Goal: Task Accomplishment & Management: Complete application form

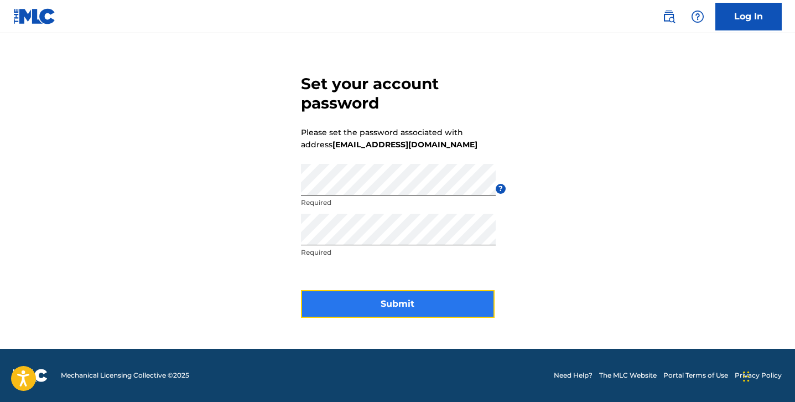
click at [440, 307] on button "Submit" at bounding box center [398, 304] width 194 height 28
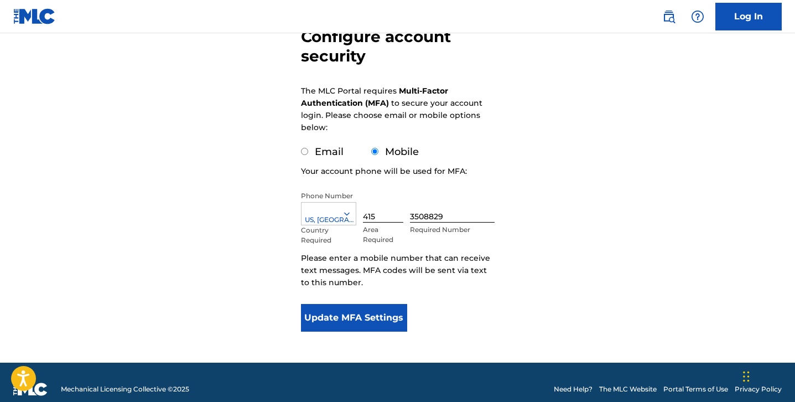
scroll to position [120, 0]
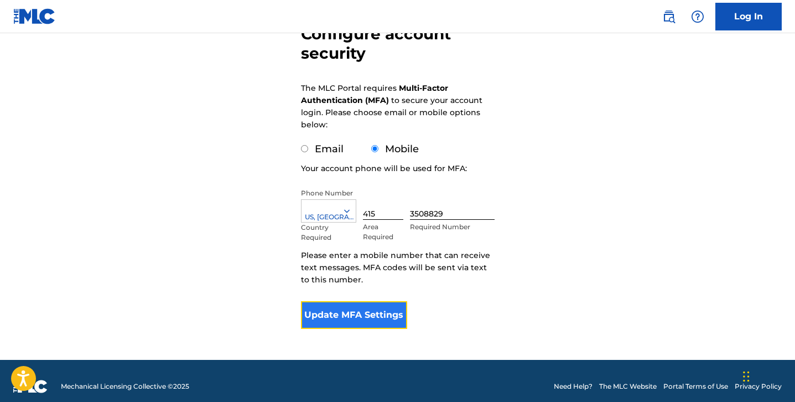
click at [368, 318] on button "Update MFA Settings" at bounding box center [354, 315] width 107 height 28
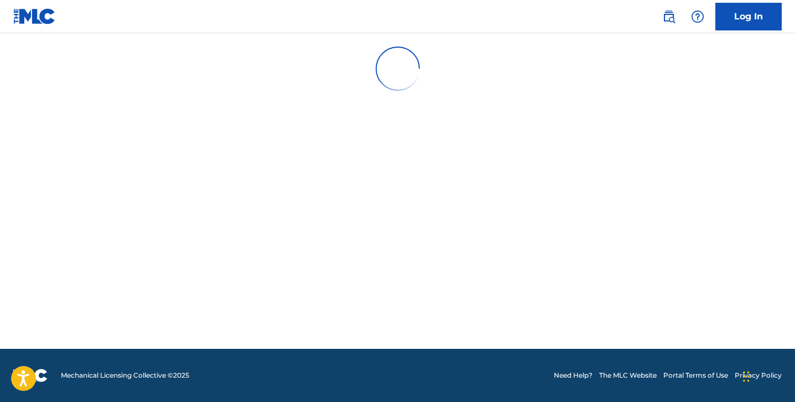
scroll to position [0, 0]
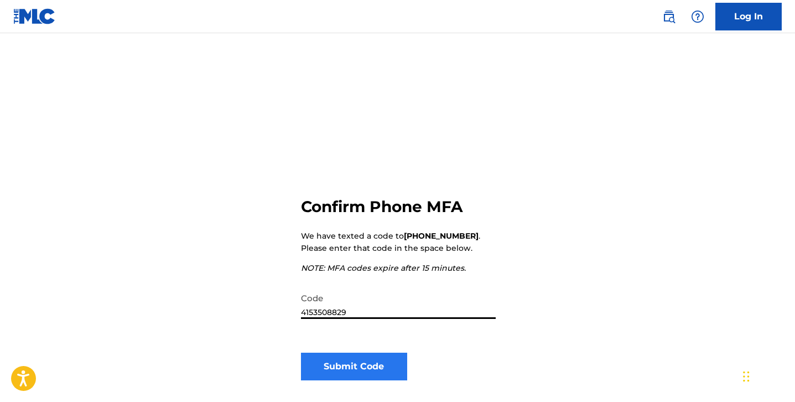
type input "4153508829"
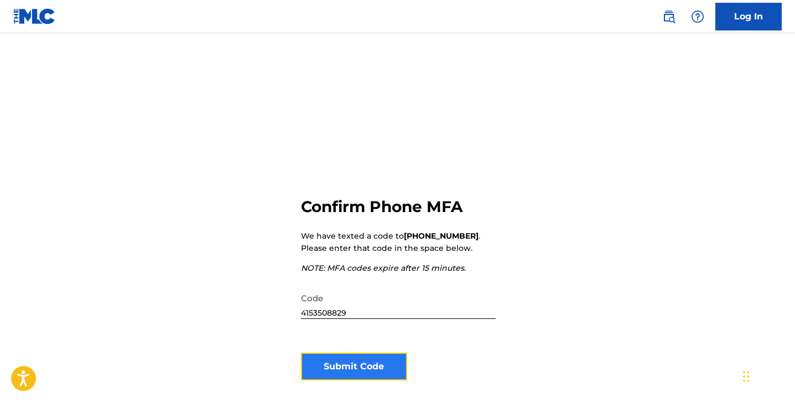
click at [355, 365] on button "Submit Code" at bounding box center [354, 366] width 107 height 28
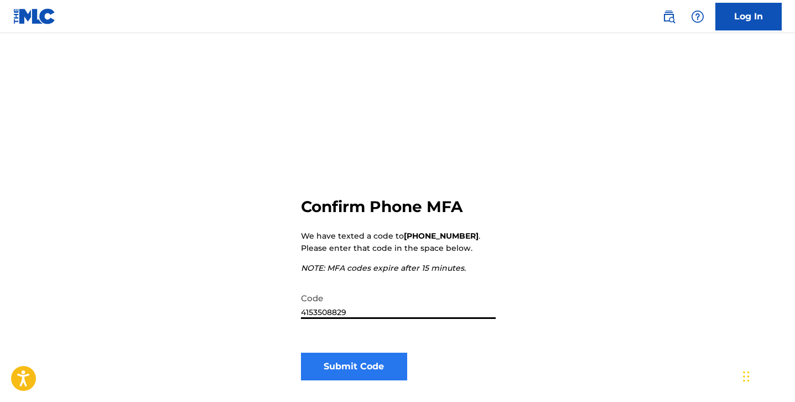
type input "4153508829"
click at [357, 372] on button "Submit Code" at bounding box center [354, 366] width 107 height 28
type input "011062"
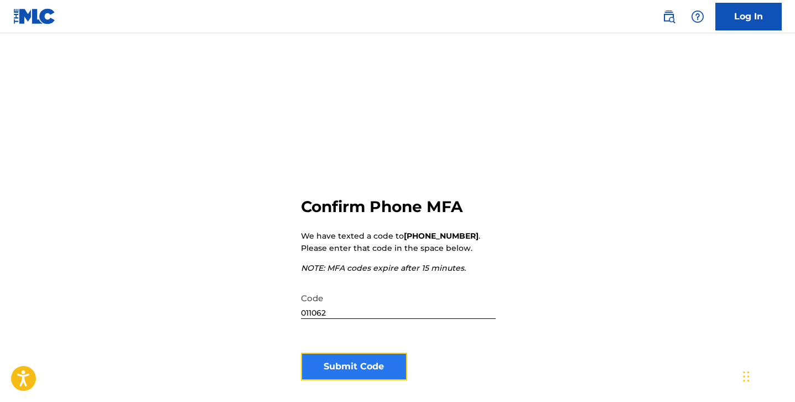
click at [378, 370] on button "Submit Code" at bounding box center [354, 366] width 107 height 28
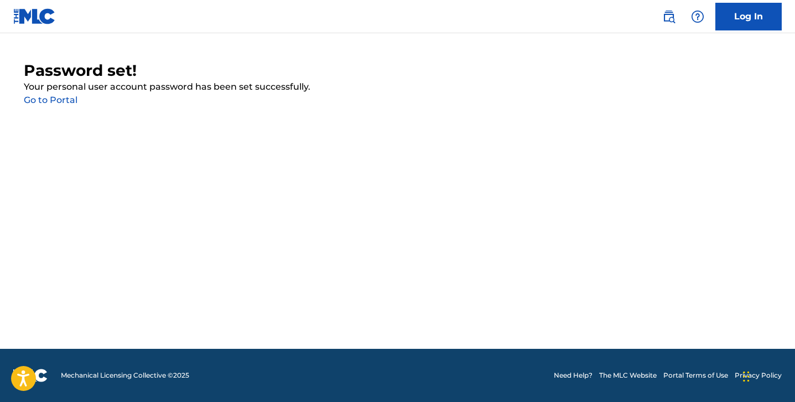
click at [66, 98] on link "Go to Portal" at bounding box center [51, 100] width 54 height 11
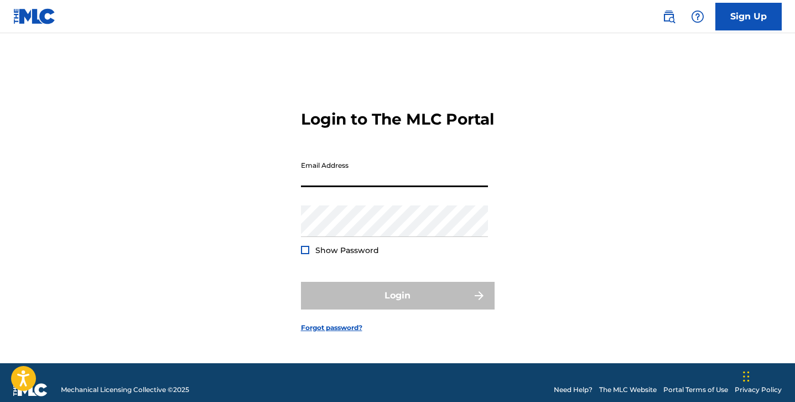
click at [323, 184] on input "Email Address" at bounding box center [394, 171] width 187 height 32
type input "[EMAIL_ADDRESS][DOMAIN_NAME]"
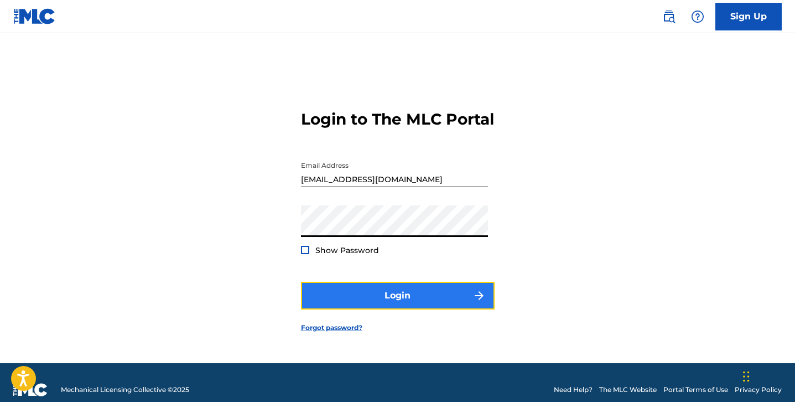
click at [393, 302] on button "Login" at bounding box center [398, 296] width 194 height 28
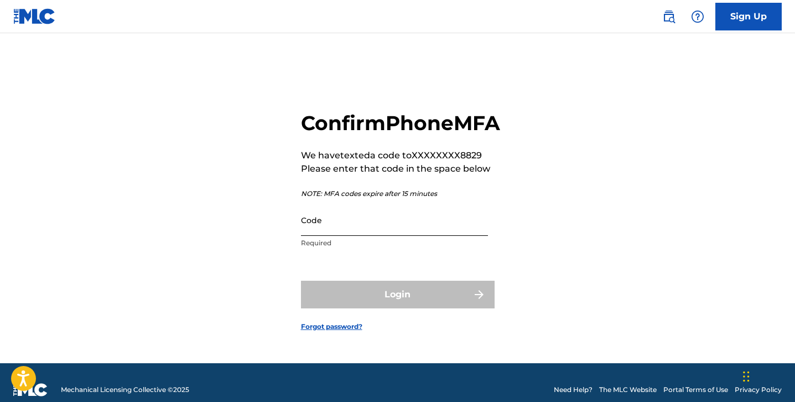
click at [326, 236] on input "Code" at bounding box center [394, 220] width 187 height 32
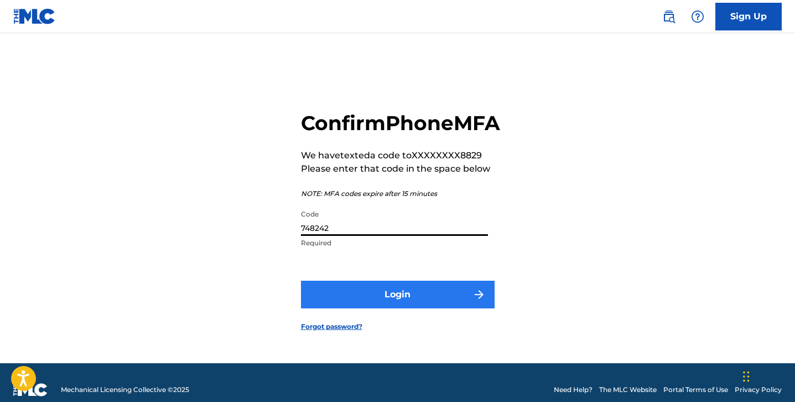
type input "748242"
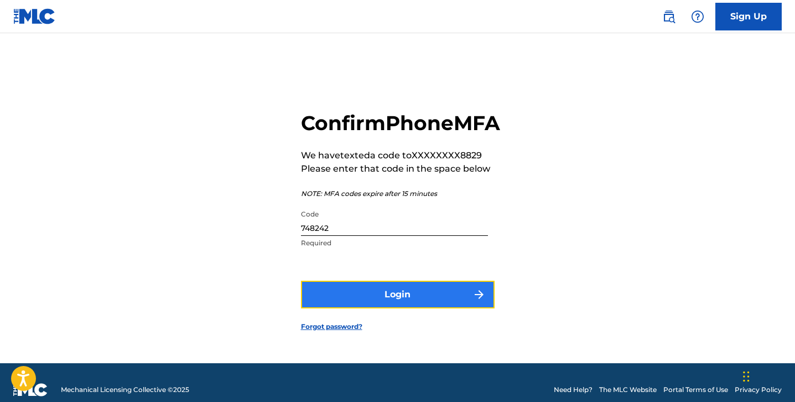
click at [398, 308] on button "Login" at bounding box center [398, 295] width 194 height 28
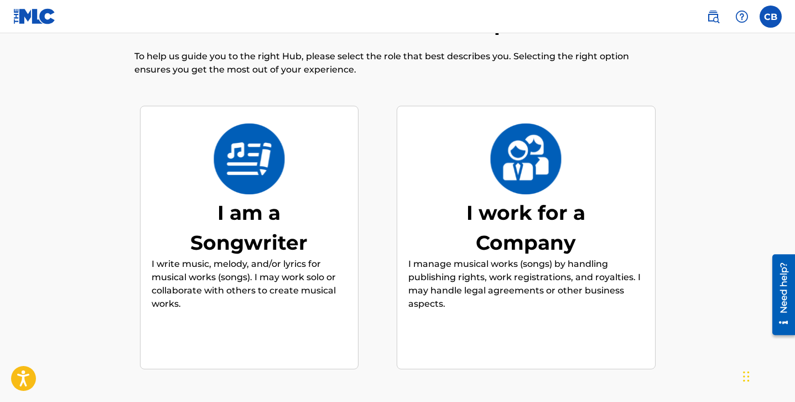
click at [276, 268] on p "I write music, melody, and/or lyrics for musical works (songs). I may work solo…" at bounding box center [249, 283] width 195 height 53
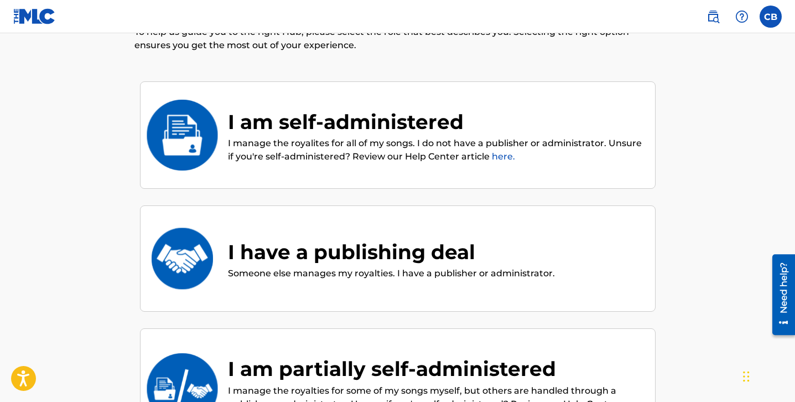
scroll to position [55, 0]
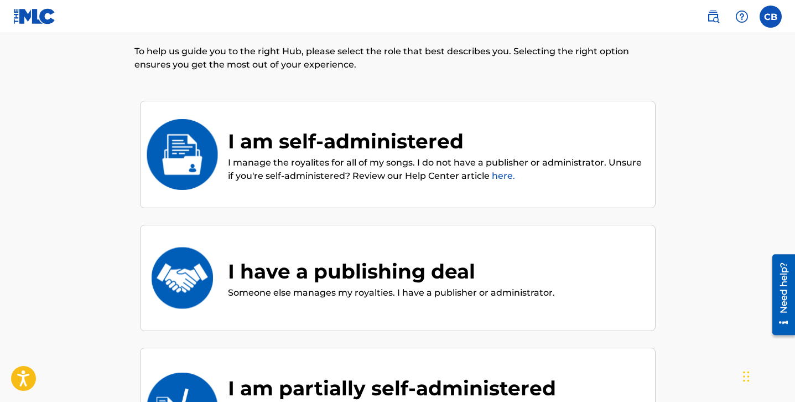
click at [330, 170] on p "I manage the royalites for all of my songs. I do not have a publisher or admini…" at bounding box center [436, 169] width 416 height 27
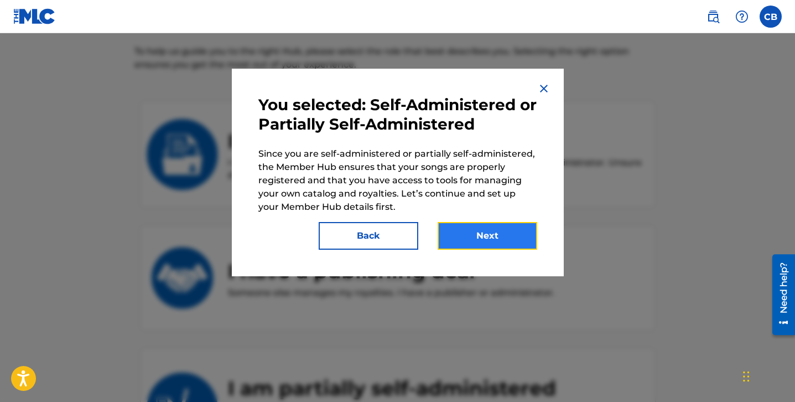
click at [462, 236] on button "Next" at bounding box center [488, 236] width 100 height 28
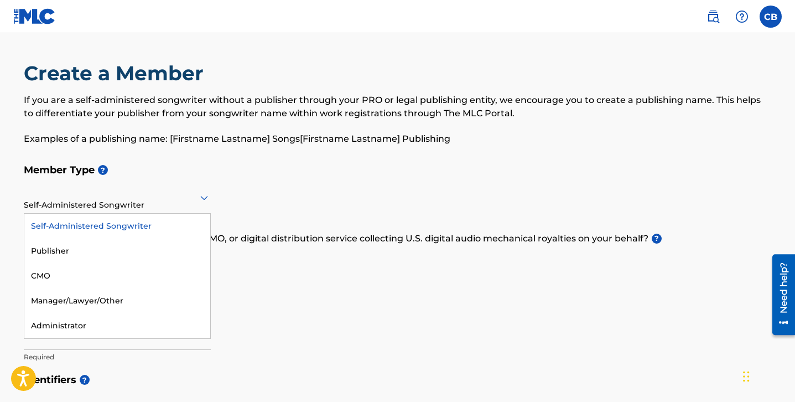
click at [124, 204] on div at bounding box center [117, 197] width 187 height 14
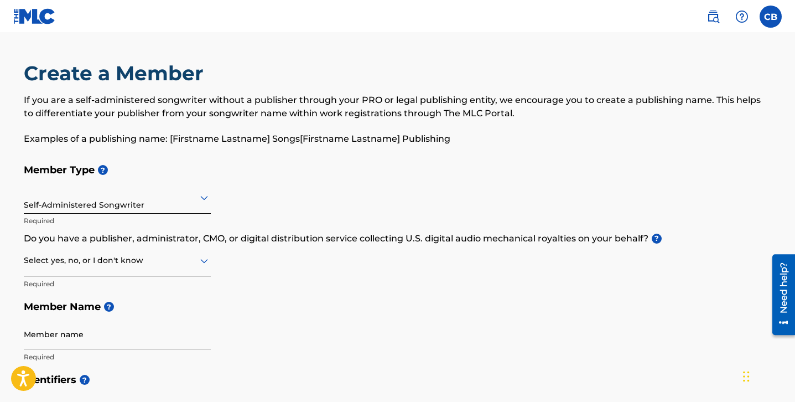
click at [202, 263] on icon at bounding box center [204, 260] width 13 height 13
click at [191, 283] on div "Yes" at bounding box center [117, 289] width 186 height 25
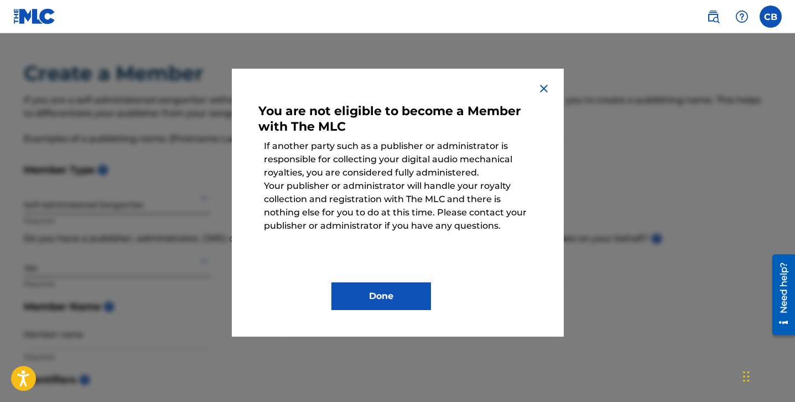
click at [543, 85] on img at bounding box center [543, 88] width 13 height 13
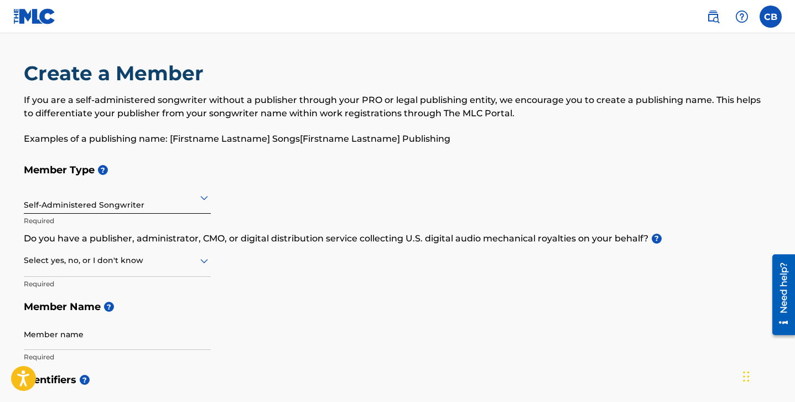
click at [202, 261] on icon at bounding box center [204, 261] width 8 height 4
click at [172, 303] on div "No" at bounding box center [117, 314] width 186 height 25
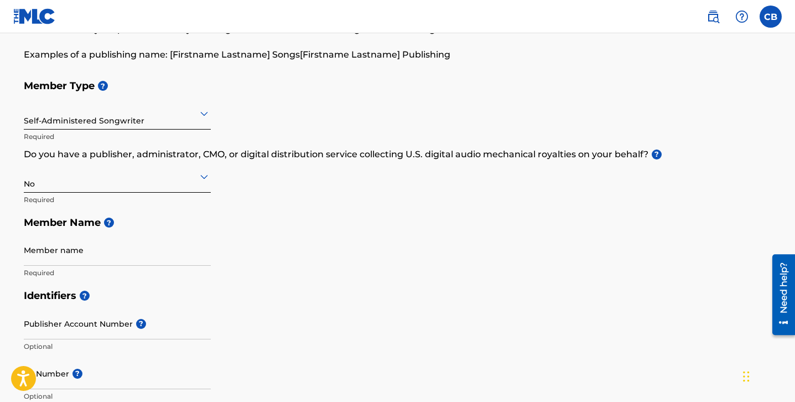
scroll to position [88, 0]
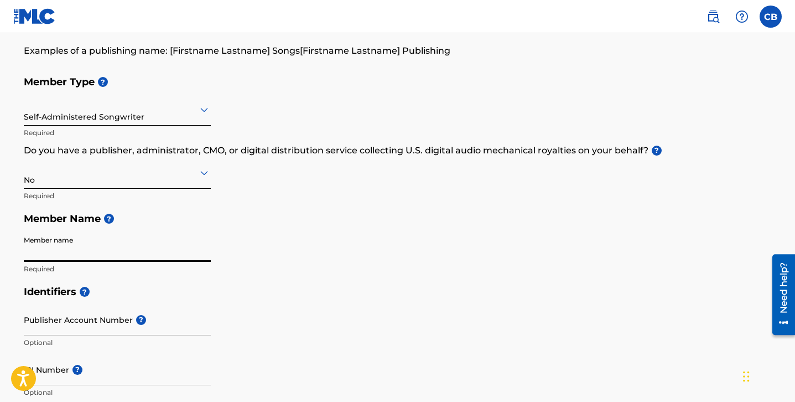
click at [157, 240] on input "Member name" at bounding box center [117, 246] width 187 height 32
type input "[PERSON_NAME]"
type input "[STREET_ADDRESS]"
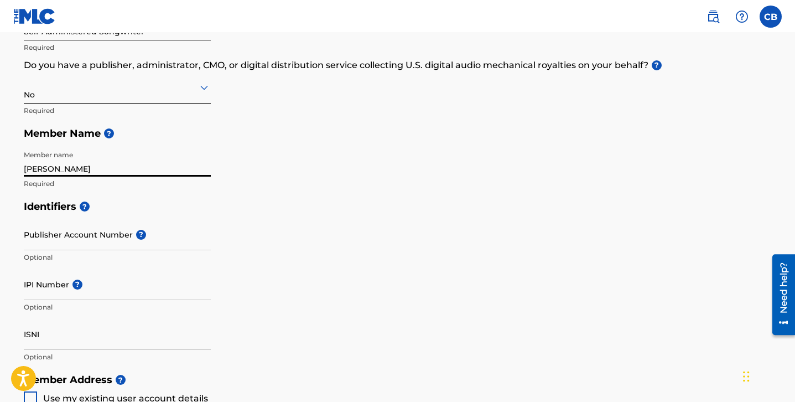
scroll to position [176, 0]
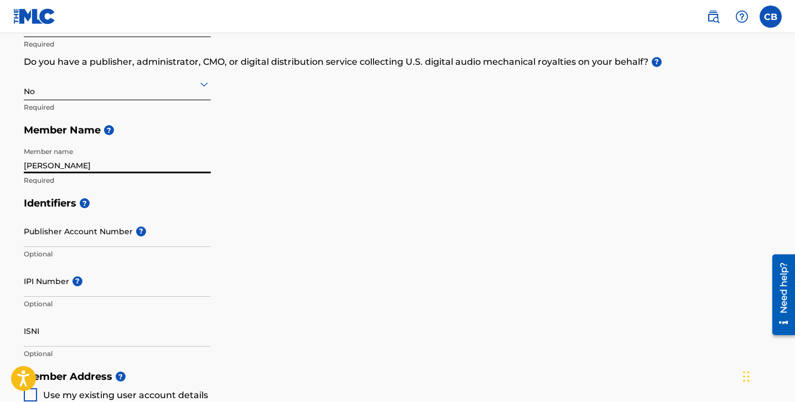
click at [24, 163] on input "[PERSON_NAME]" at bounding box center [117, 158] width 187 height 32
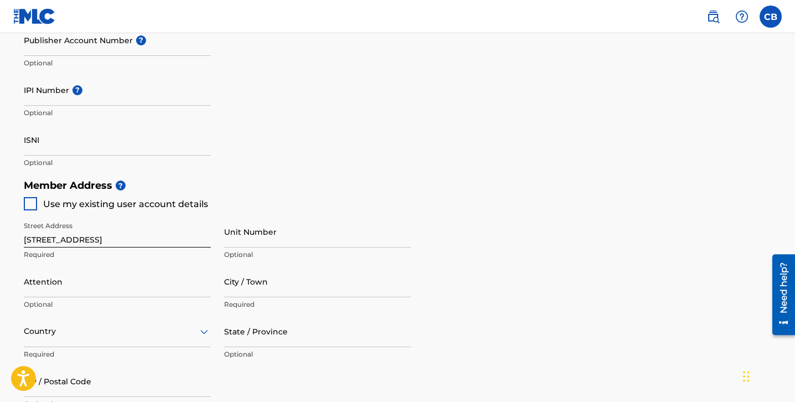
scroll to position [379, 0]
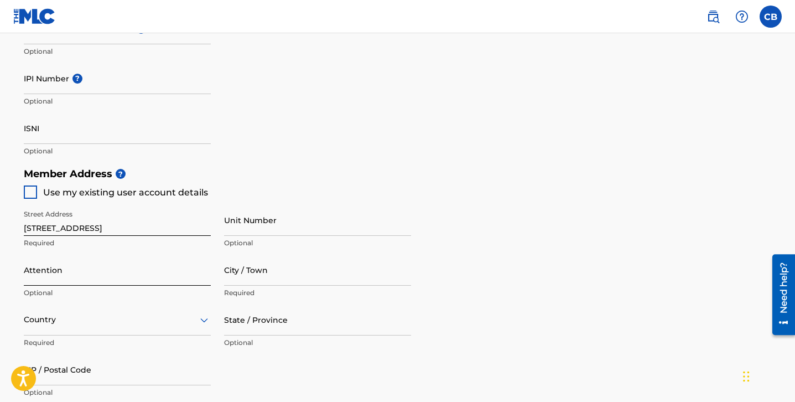
type input "[PERSON_NAME]"
click at [64, 273] on input "Attention" at bounding box center [117, 270] width 187 height 32
click at [386, 174] on h5 "Member Address ?" at bounding box center [398, 174] width 748 height 24
click at [259, 270] on input "City / Town" at bounding box center [317, 270] width 187 height 32
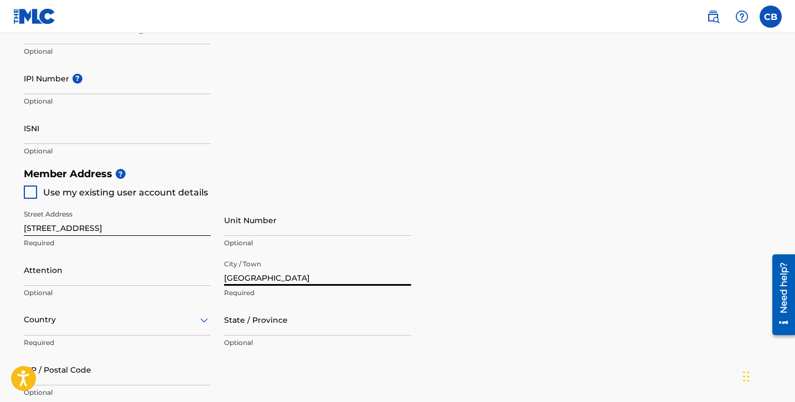
type input "[GEOGRAPHIC_DATA]"
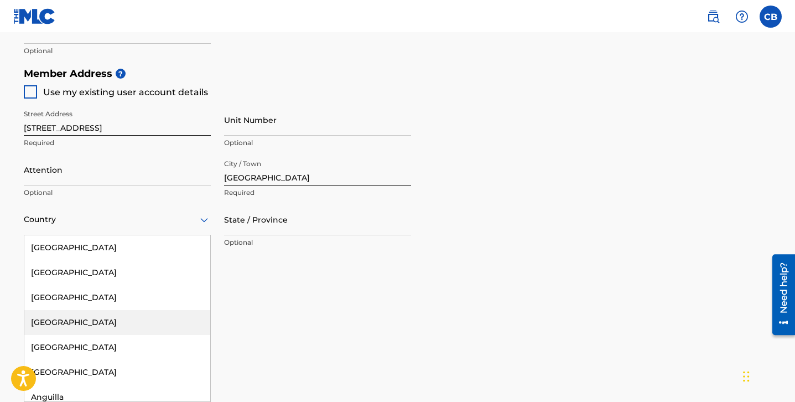
click at [110, 235] on div "[GEOGRAPHIC_DATA], 4 of 223. 223 results available. Use Up and Down to choose o…" at bounding box center [117, 220] width 187 height 32
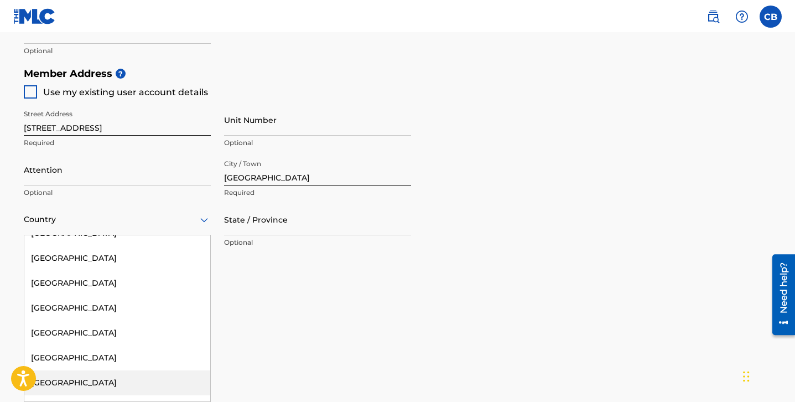
scroll to position [5235, 0]
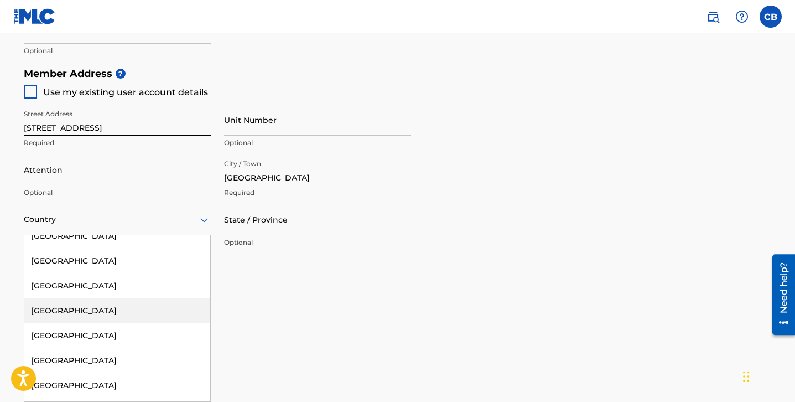
click at [118, 217] on div at bounding box center [117, 219] width 187 height 14
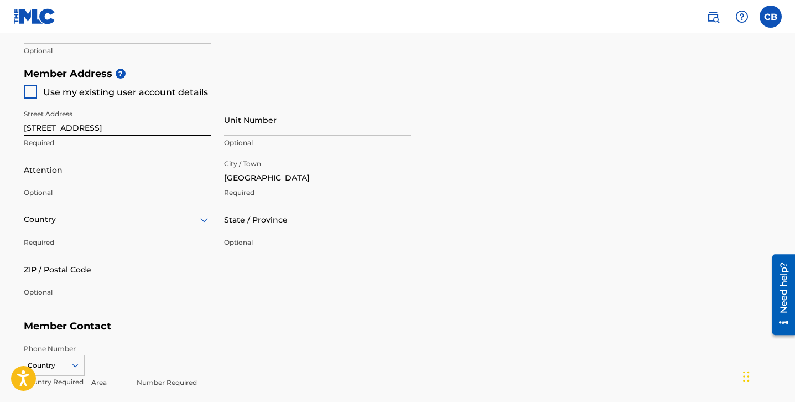
click at [85, 221] on div at bounding box center [117, 219] width 187 height 14
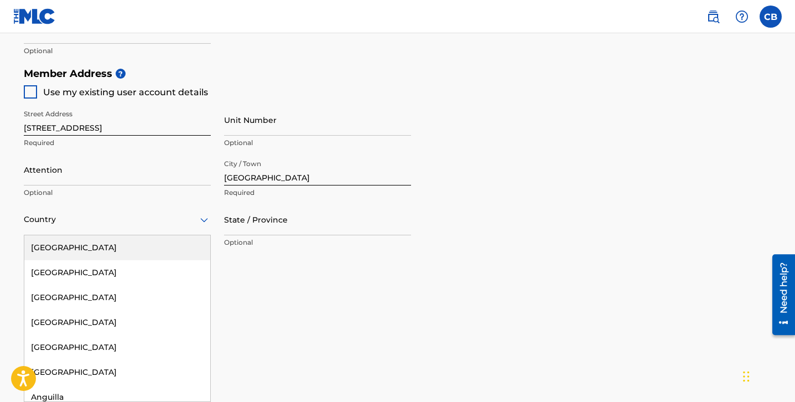
click at [82, 247] on div "[GEOGRAPHIC_DATA]" at bounding box center [117, 247] width 186 height 25
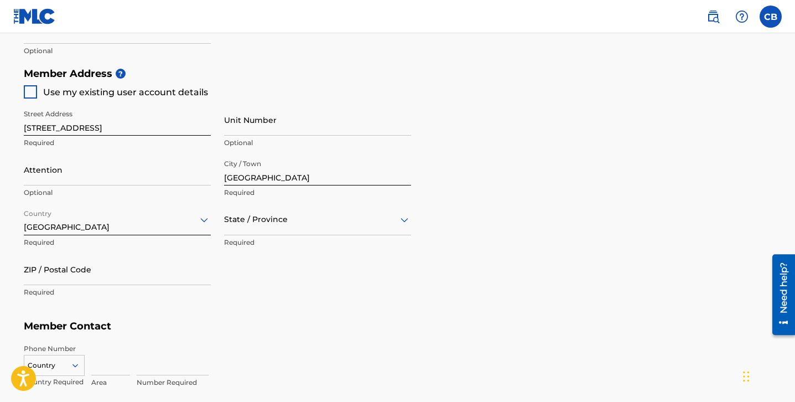
click at [230, 222] on div at bounding box center [317, 219] width 187 height 14
click at [247, 372] on div "[US_STATE]" at bounding box center [318, 372] width 186 height 25
click at [89, 274] on input "ZIP / Postal Code" at bounding box center [117, 269] width 187 height 32
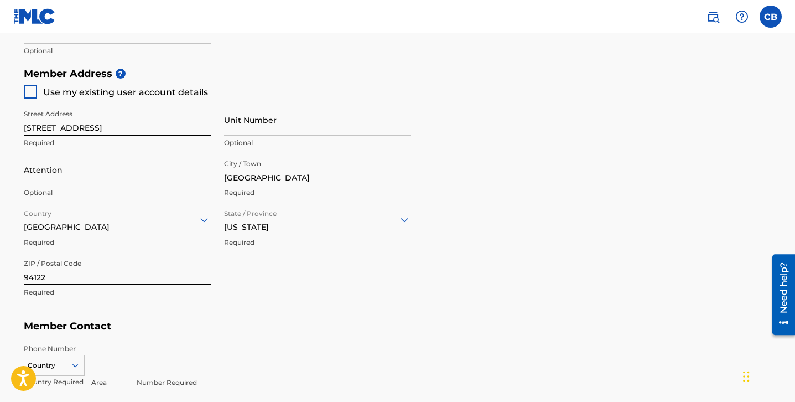
type input "94122"
click at [121, 309] on div "Member Address ? Use my existing user account details Street Address [STREET_AD…" at bounding box center [398, 188] width 748 height 253
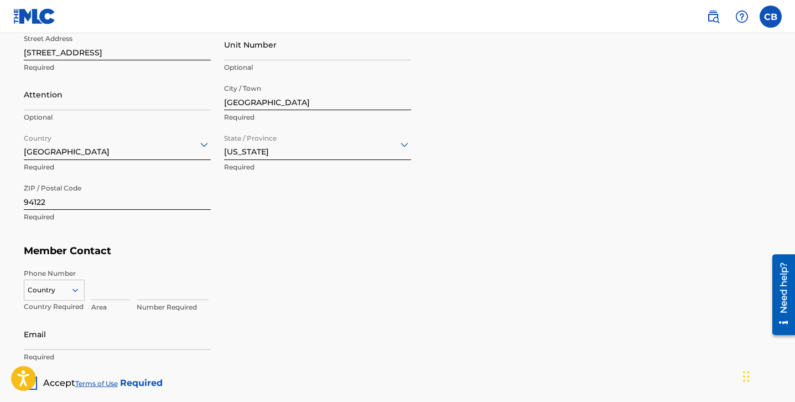
click at [75, 290] on div "Country" at bounding box center [54, 287] width 61 height 17
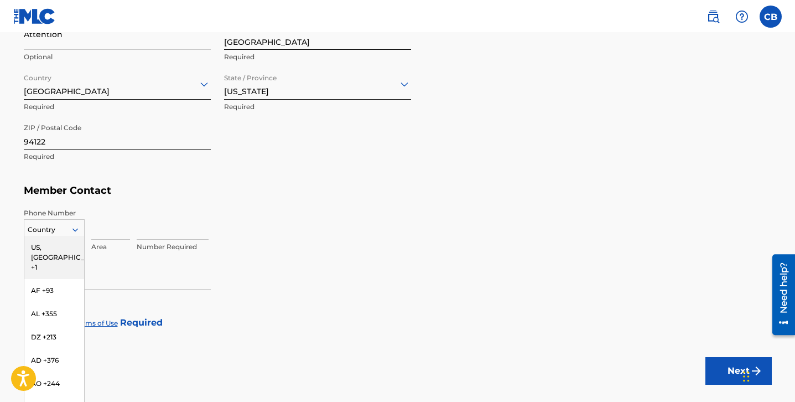
click at [66, 247] on div "US, [GEOGRAPHIC_DATA] +1" at bounding box center [54, 257] width 60 height 43
click at [106, 233] on input at bounding box center [110, 224] width 39 height 32
type input "415"
type input "[PERSON_NAME]"
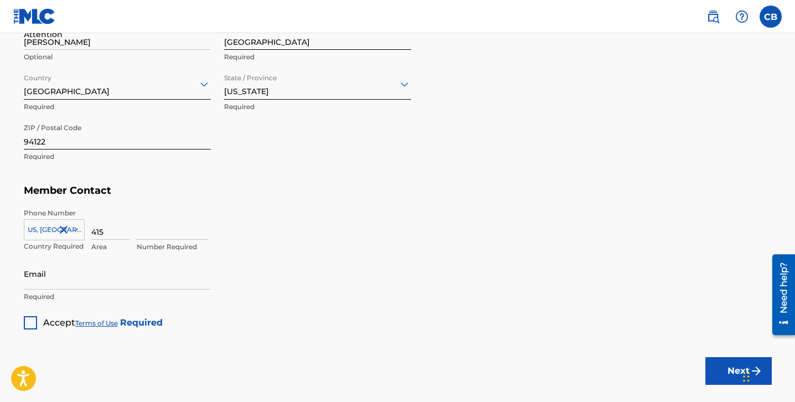
type input "[GEOGRAPHIC_DATA]"
type input "CA"
type input "3508829"
type input "[EMAIL_ADDRESS][DOMAIN_NAME]"
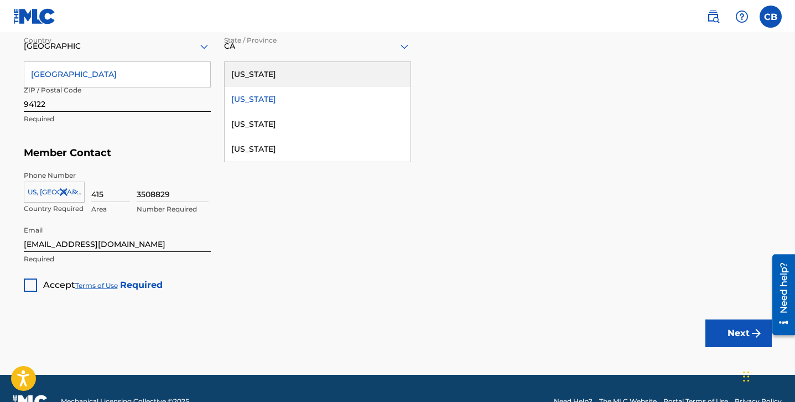
scroll to position [653, 0]
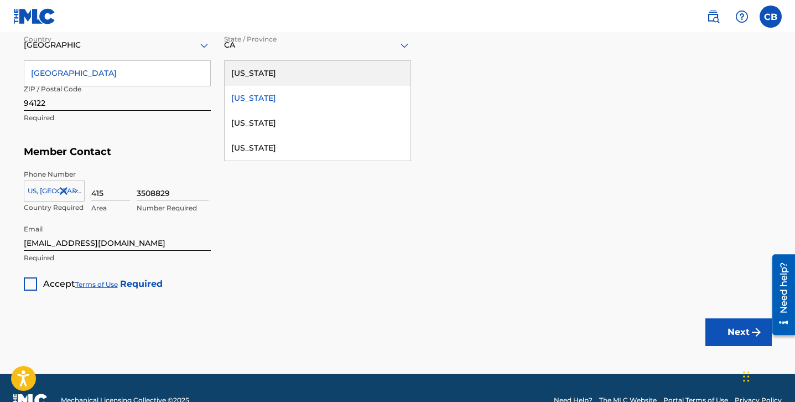
click at [37, 281] on div "Accept Terms of Use Required" at bounding box center [93, 280] width 139 height 22
click at [33, 282] on div at bounding box center [30, 283] width 13 height 13
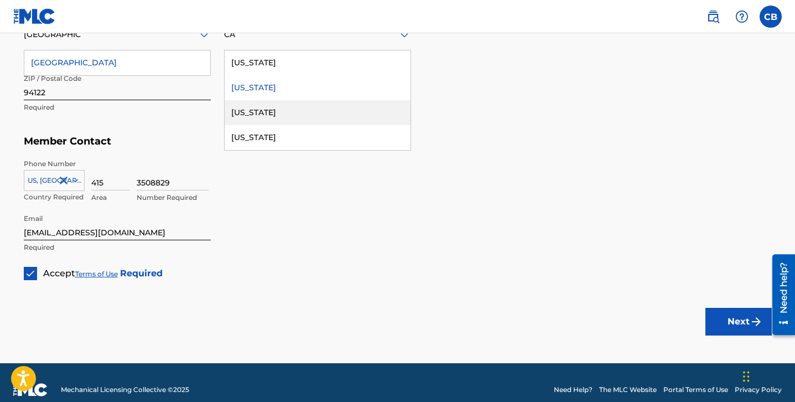
scroll to position [678, 0]
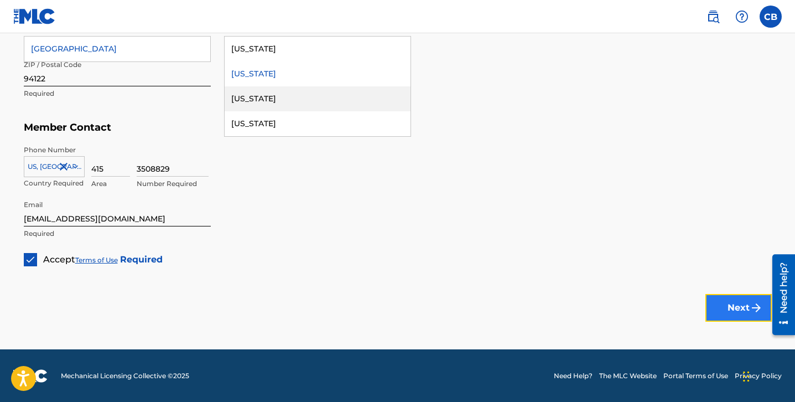
click at [728, 310] on button "Next" at bounding box center [738, 308] width 66 height 28
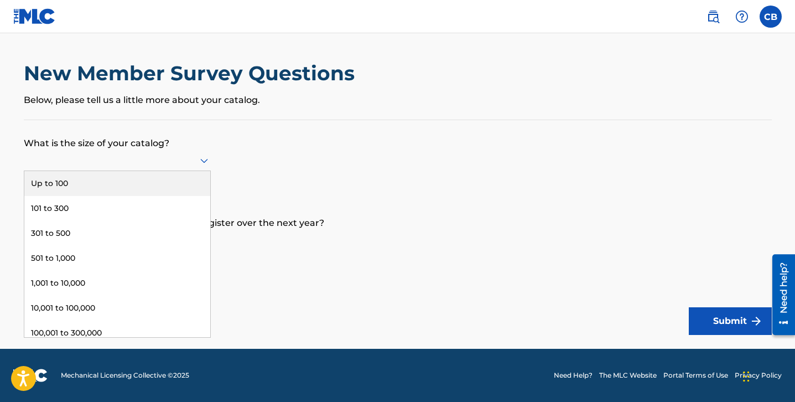
click at [148, 156] on div at bounding box center [117, 160] width 187 height 14
click at [141, 183] on div "Up to 100" at bounding box center [117, 183] width 186 height 25
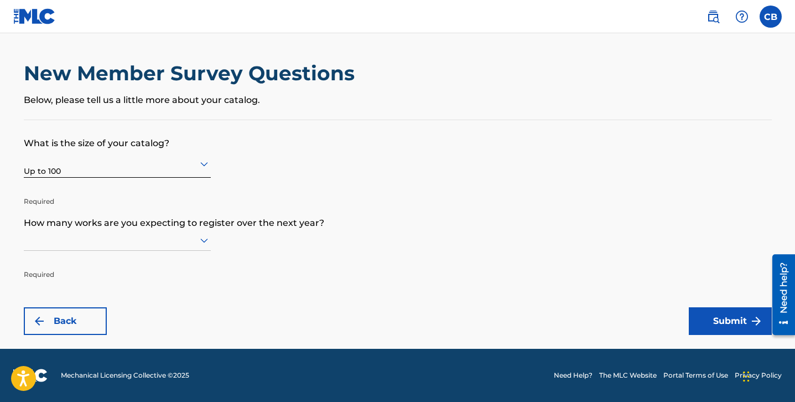
scroll to position [1, 0]
click at [118, 241] on div at bounding box center [117, 240] width 187 height 14
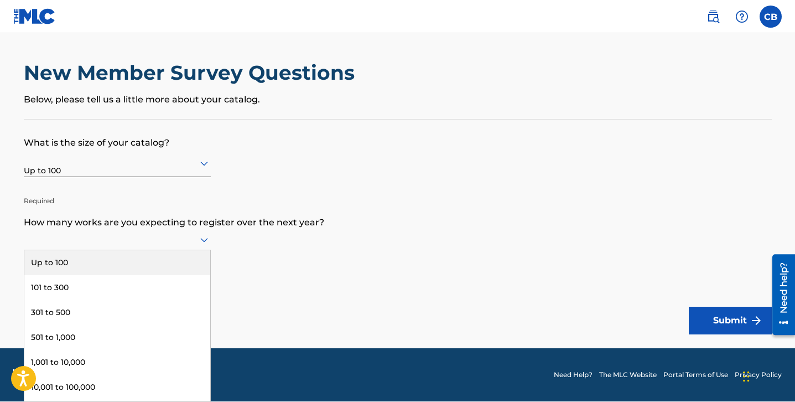
click at [115, 261] on div "Up to 100" at bounding box center [117, 262] width 186 height 25
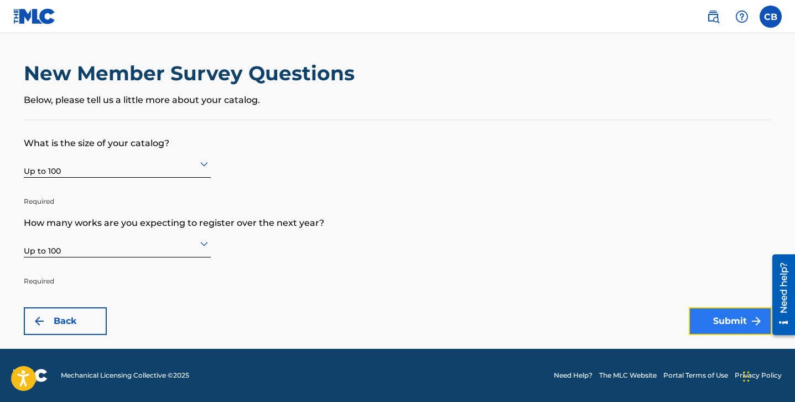
click at [715, 321] on button "Submit" at bounding box center [730, 321] width 83 height 28
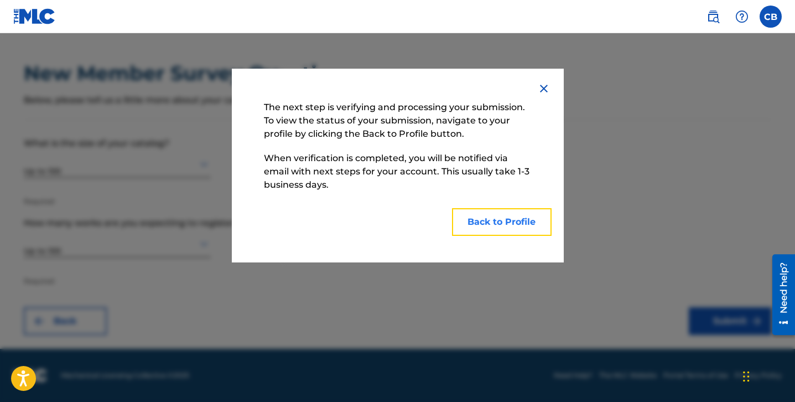
click at [469, 224] on button "Back to Profile" at bounding box center [502, 222] width 100 height 28
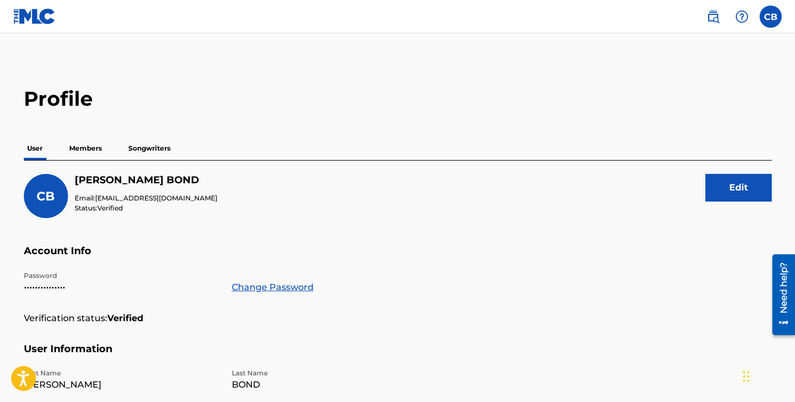
click at [166, 147] on p "Songwriters" at bounding box center [149, 148] width 49 height 23
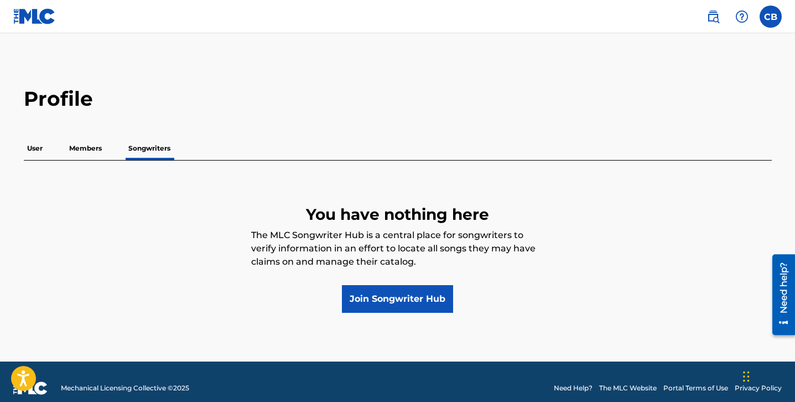
click at [98, 148] on p "Members" at bounding box center [85, 148] width 39 height 23
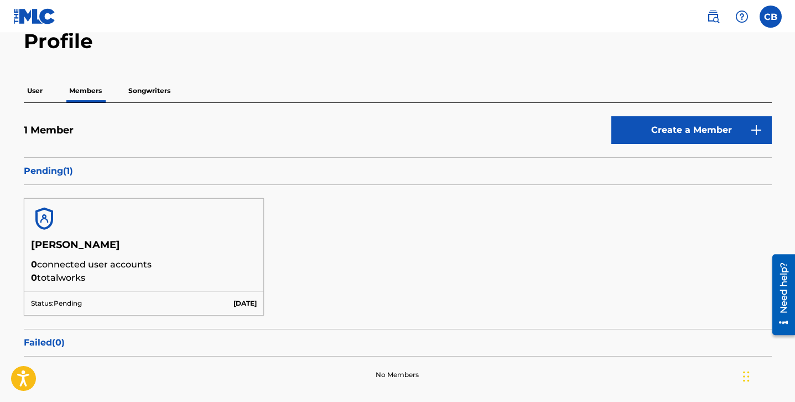
scroll to position [55, 0]
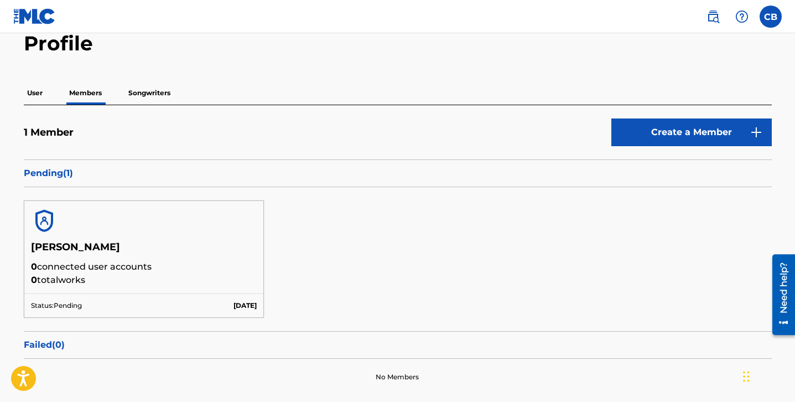
click at [159, 94] on p "Songwriters" at bounding box center [149, 92] width 49 height 23
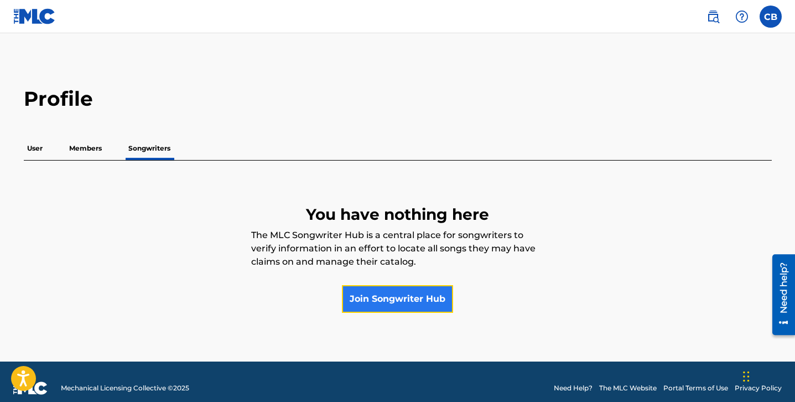
click at [380, 303] on link "Join Songwriter Hub" at bounding box center [397, 299] width 111 height 28
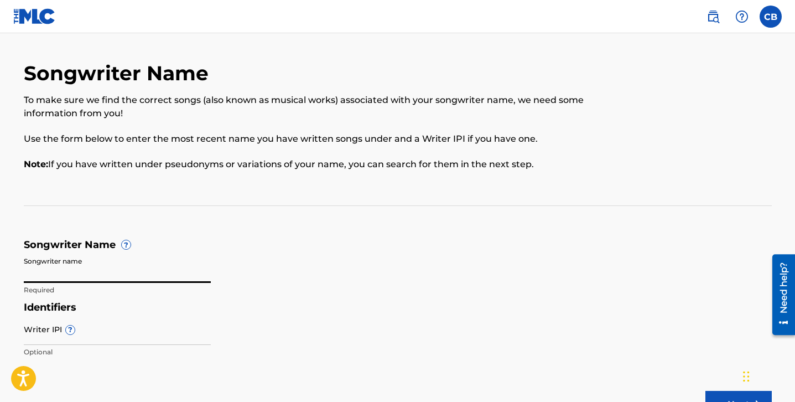
click at [110, 266] on input "Songwriter name" at bounding box center [117, 267] width 187 height 32
type input "[PERSON_NAME]"
click at [84, 331] on input "Writer IPI ?" at bounding box center [117, 329] width 187 height 32
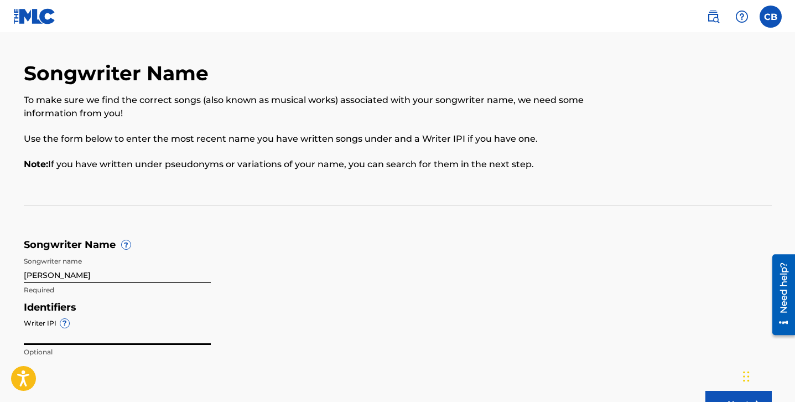
paste input "#1296522333"
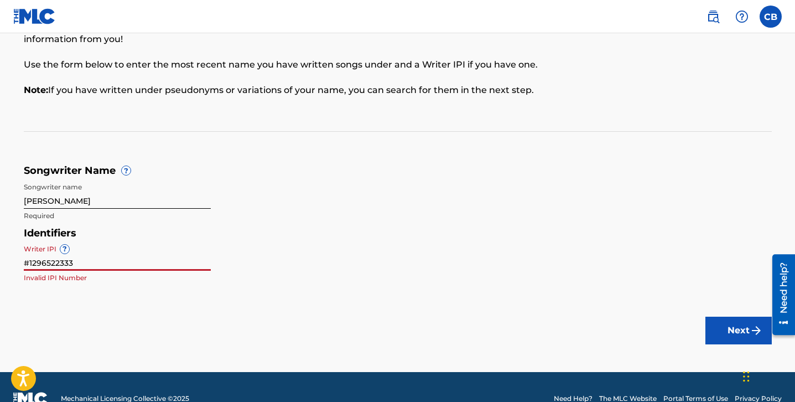
scroll to position [97, 0]
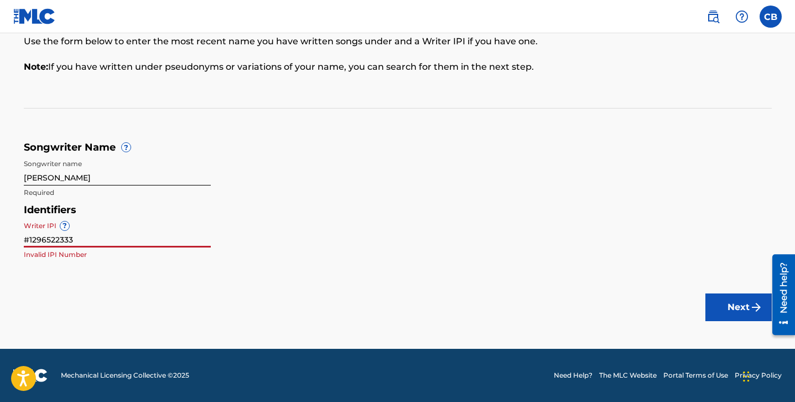
type input "#1296522333"
drag, startPoint x: 86, startPoint y: 241, endPoint x: 9, endPoint y: 238, distance: 77.0
click at [9, 238] on main "Songwriter Name To make sure we find the correct songs (also known as musical w…" at bounding box center [397, 142] width 795 height 413
paste input "7865346"
type input "7865346"
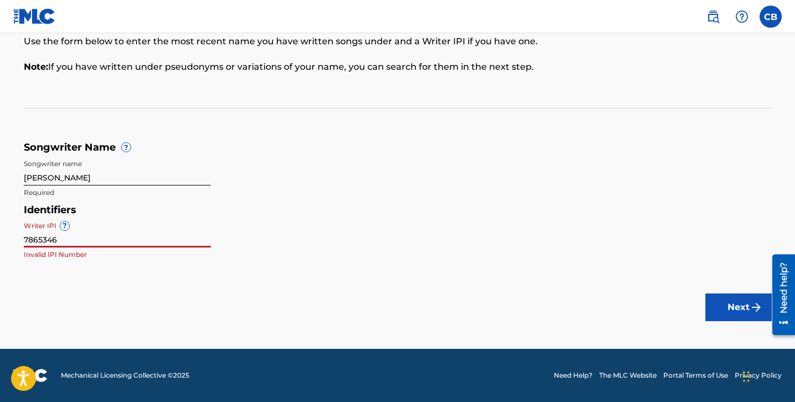
drag, startPoint x: 60, startPoint y: 238, endPoint x: 8, endPoint y: 238, distance: 51.5
click at [8, 238] on main "Songwriter Name To make sure we find the correct songs (also known as musical w…" at bounding box center [397, 142] width 795 height 413
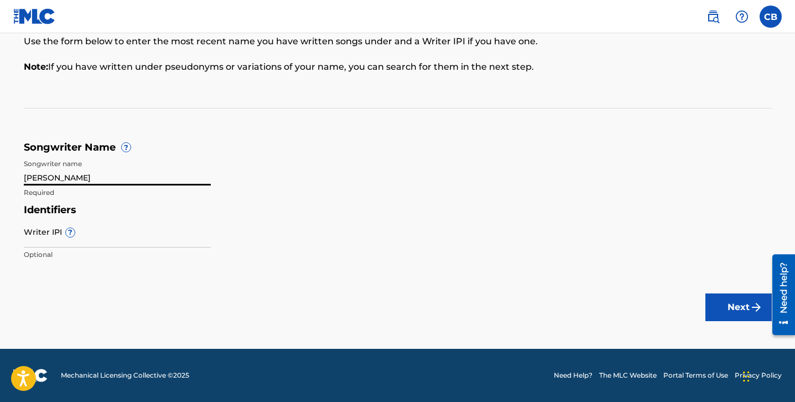
click at [24, 179] on input "[PERSON_NAME]" at bounding box center [117, 170] width 187 height 32
type input "[PERSON_NAME]"
click at [107, 229] on input "Writer IPI ?" at bounding box center [117, 232] width 187 height 32
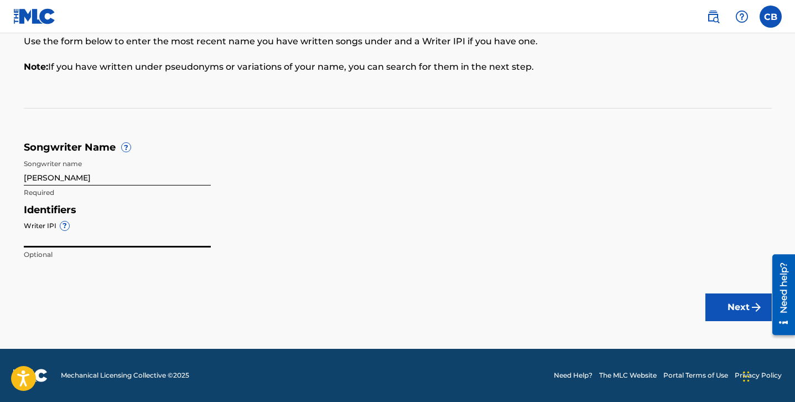
paste input "#1296522333"
type input "#1296522333"
